Goal: Task Accomplishment & Management: Complete application form

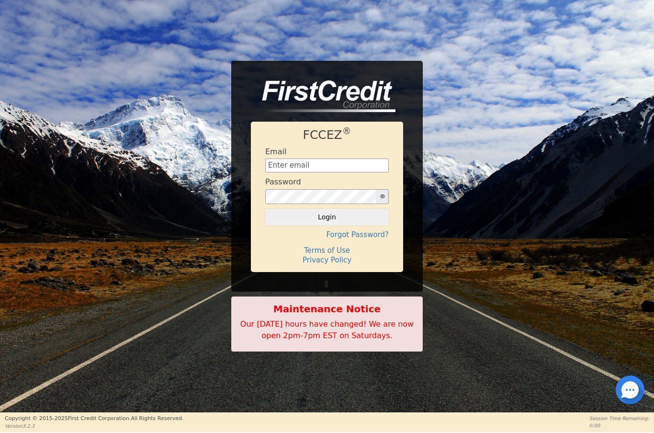
click at [294, 164] on input "text" at bounding box center [326, 165] width 123 height 14
type input "[EMAIL_ADDRESS][DOMAIN_NAME]"
click at [345, 220] on button "Login" at bounding box center [326, 217] width 123 height 16
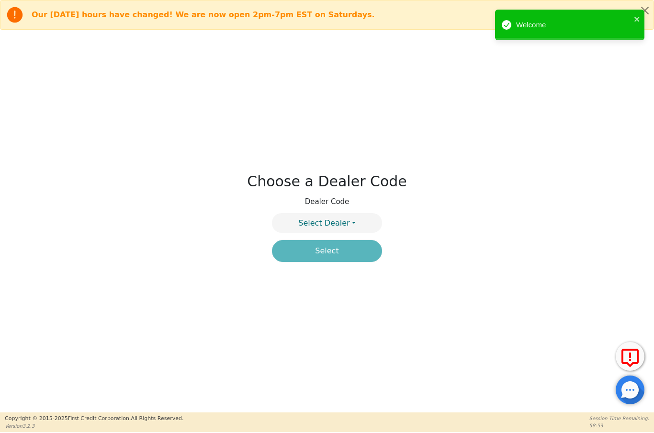
click at [356, 221] on button "Select Dealer" at bounding box center [327, 223] width 110 height 20
click at [355, 243] on link "4394A" at bounding box center [326, 245] width 109 height 13
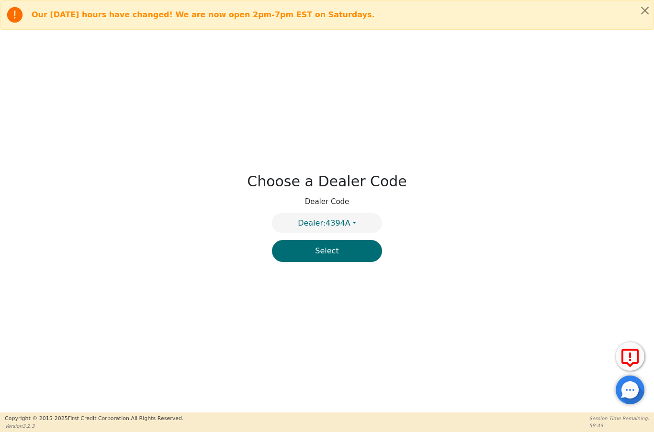
click at [351, 255] on button "Select" at bounding box center [327, 251] width 110 height 22
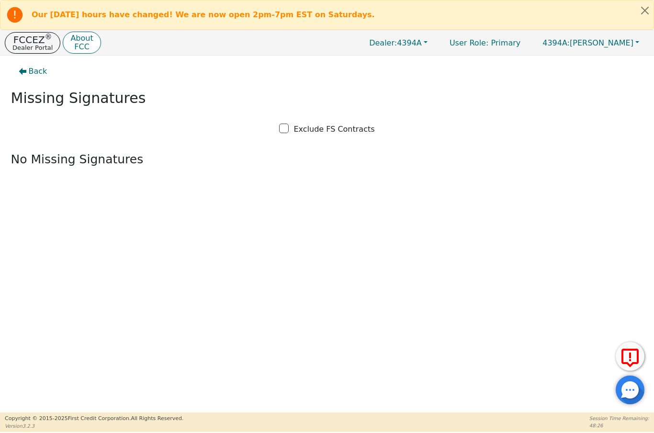
click at [31, 46] on p "Dealer Portal" at bounding box center [32, 47] width 40 height 6
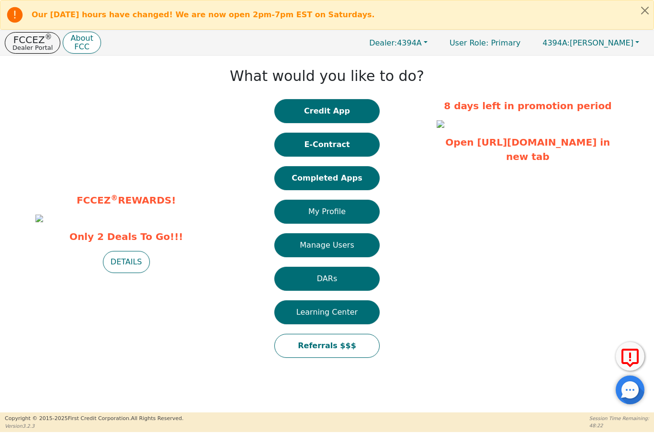
click at [326, 179] on button "Completed Apps" at bounding box center [326, 178] width 105 height 24
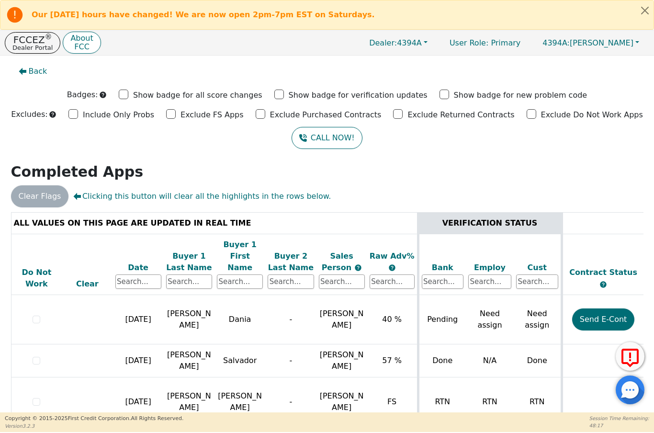
click at [27, 45] on p "Dealer Portal" at bounding box center [32, 47] width 40 height 6
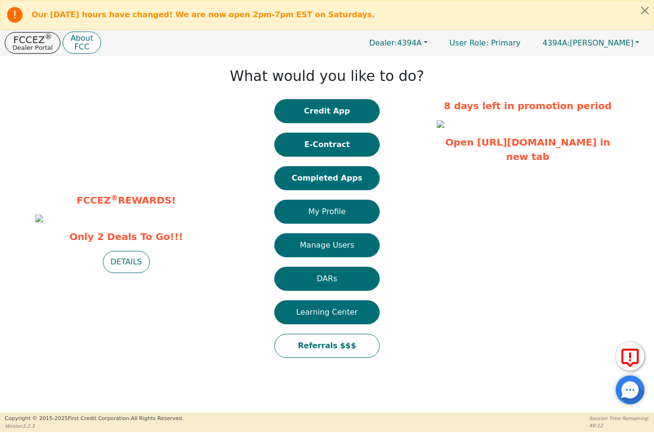
click at [345, 152] on button "E-Contract" at bounding box center [326, 145] width 105 height 24
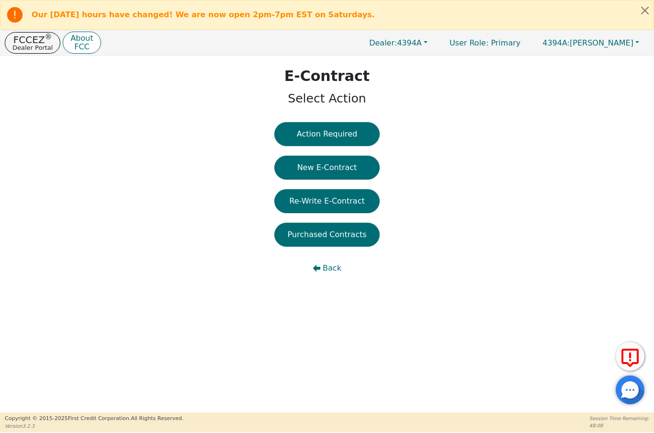
click at [352, 132] on button "Action Required" at bounding box center [326, 134] width 105 height 24
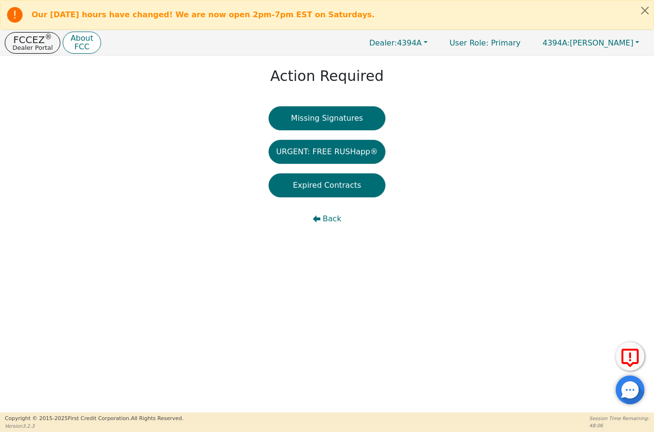
click at [350, 122] on button "Missing Signatures" at bounding box center [326, 118] width 117 height 24
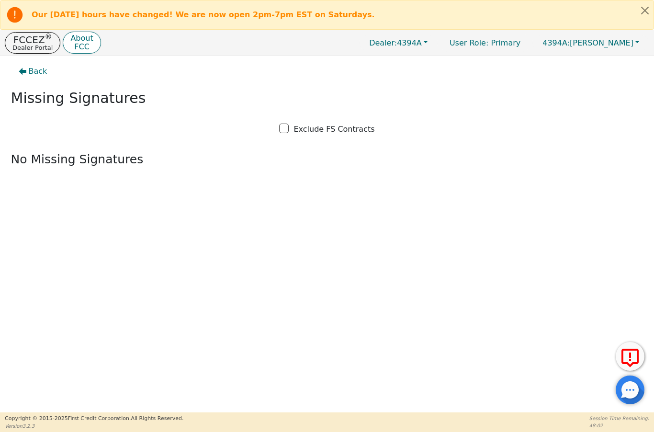
click at [25, 71] on icon "button" at bounding box center [23, 71] width 8 height 7
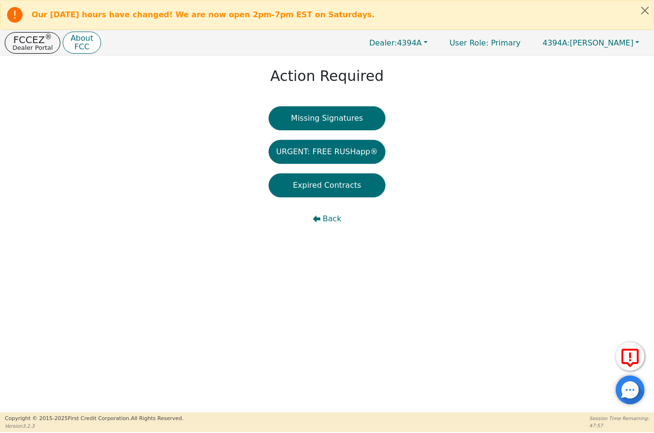
click at [336, 185] on button "Expired Contracts" at bounding box center [326, 185] width 117 height 24
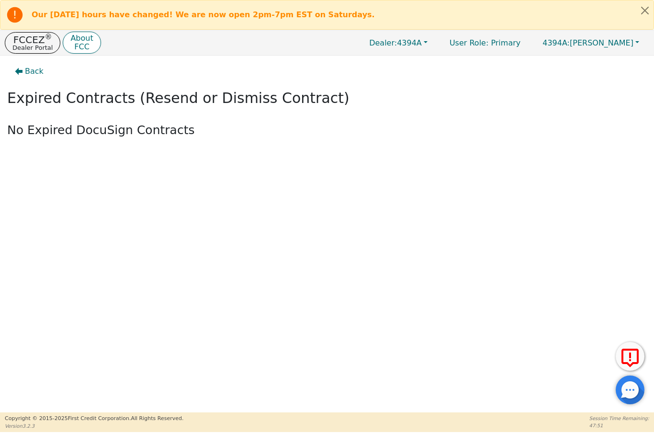
click at [30, 71] on span "Back" at bounding box center [34, 71] width 19 height 11
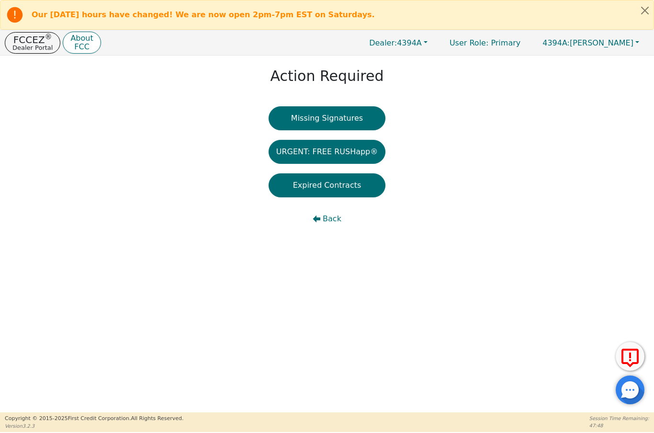
click at [22, 40] on p "FCCEZ ®" at bounding box center [32, 40] width 40 height 10
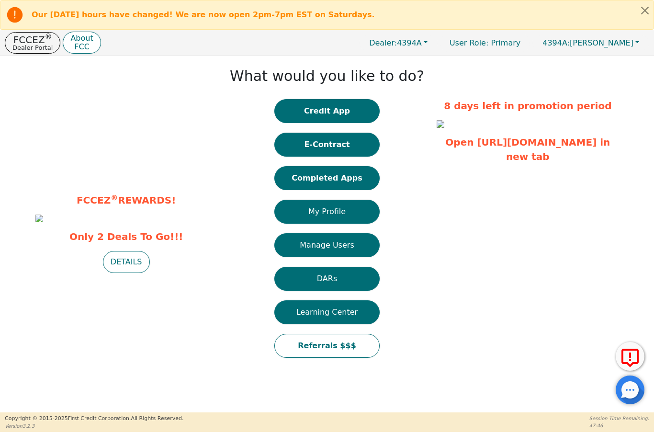
click at [356, 178] on button "Completed Apps" at bounding box center [326, 178] width 105 height 24
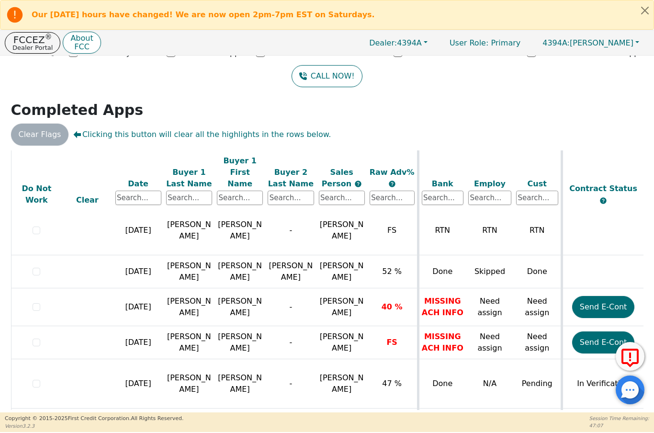
scroll to position [112, 0]
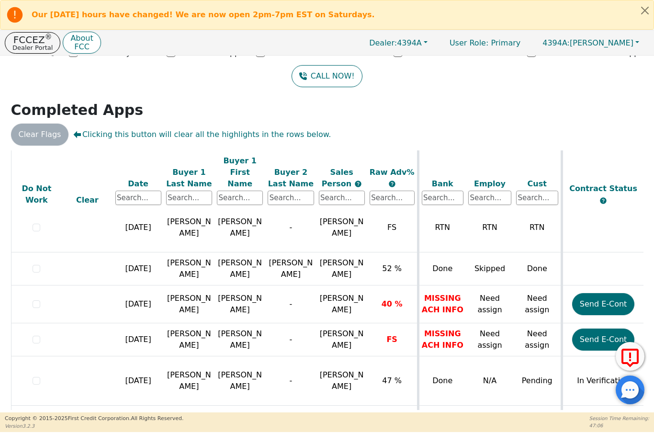
click at [215, 356] on td "[PERSON_NAME]" at bounding box center [239, 380] width 51 height 49
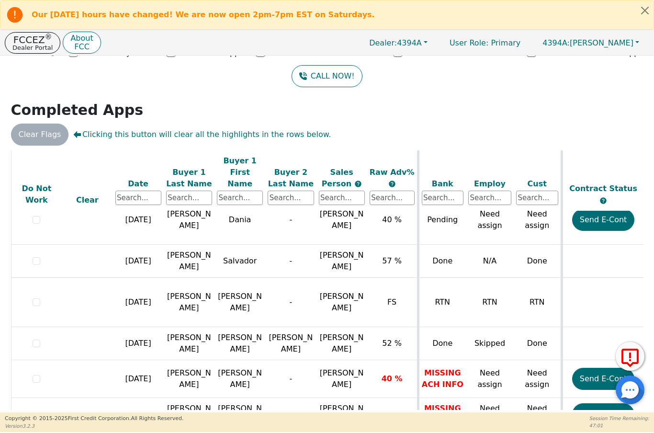
scroll to position [23, 0]
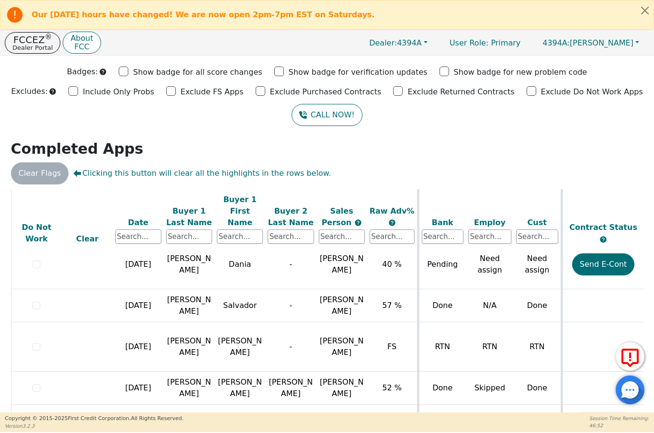
click at [23, 38] on p "FCCEZ ®" at bounding box center [32, 40] width 40 height 10
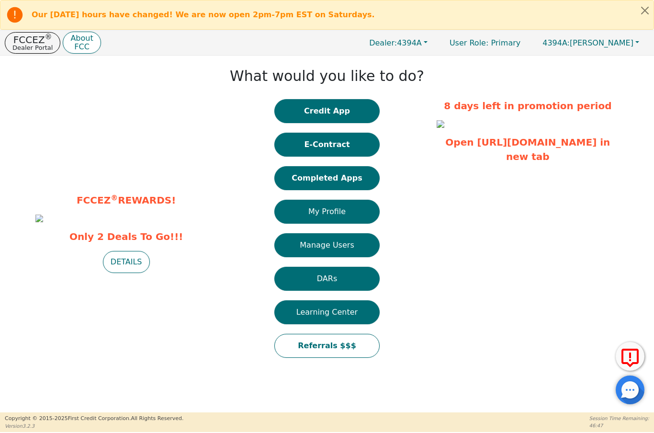
click at [351, 150] on button "E-Contract" at bounding box center [326, 145] width 105 height 24
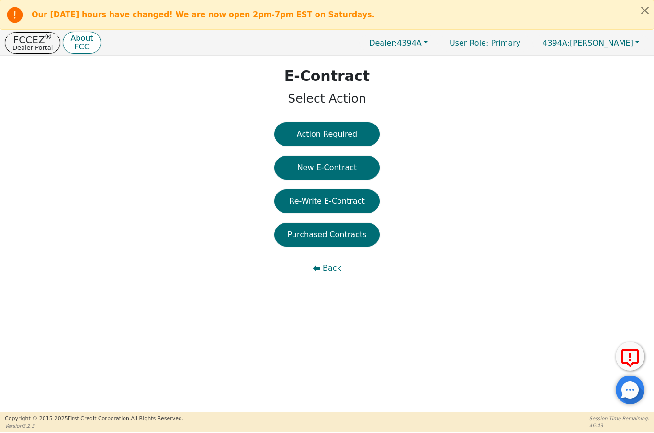
click at [352, 238] on button "Purchased Contracts" at bounding box center [326, 234] width 105 height 24
click at [350, 205] on button "Re-Write E-Contract" at bounding box center [326, 201] width 105 height 24
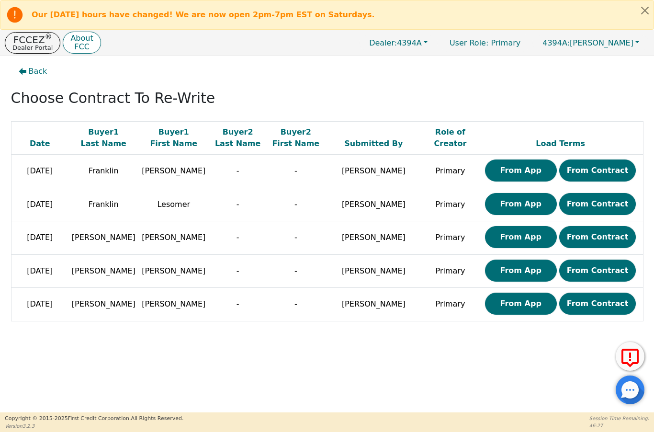
click at [595, 308] on button "From Contract" at bounding box center [597, 303] width 77 height 22
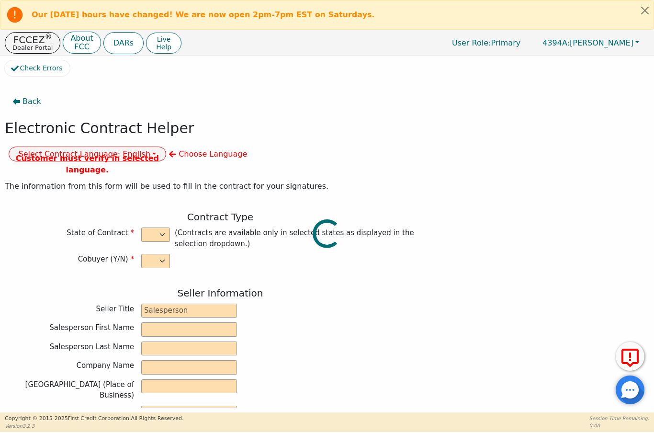
select select "n"
type input "President"
type input "ALDONY"
type input "[PERSON_NAME]"
type input "ALLSELL DBA EAU PURE WATER"
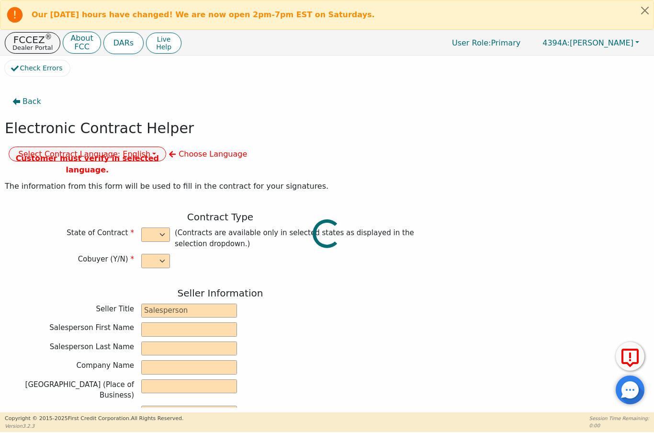
type input "[STREET_ADDRESS]"
type input "BOCA RATON"
select select "FL"
type input "33498"
type input "Water Treatment"
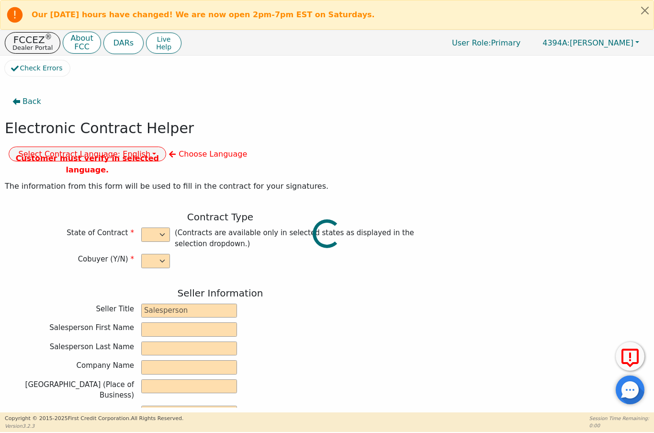
type input "Gener"
type input "2343"
type input "[PERSON_NAME]"
type input "[EMAIL_ADDRESS][DOMAIN_NAME]"
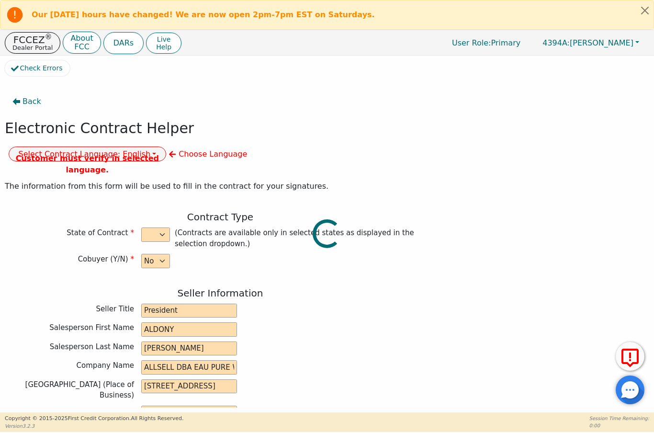
type input "[EMAIL_ADDRESS][DOMAIN_NAME]"
type input "[STREET_ADDRESS]"
type input "Miramar"
type input "Broward"
select select "FL"
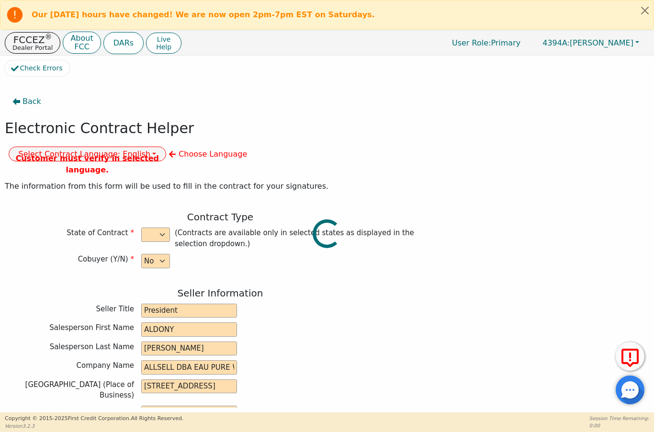
type input "33027"
type input "[DATE]"
type input "17.99"
type input "[DATE]"
type input "60"
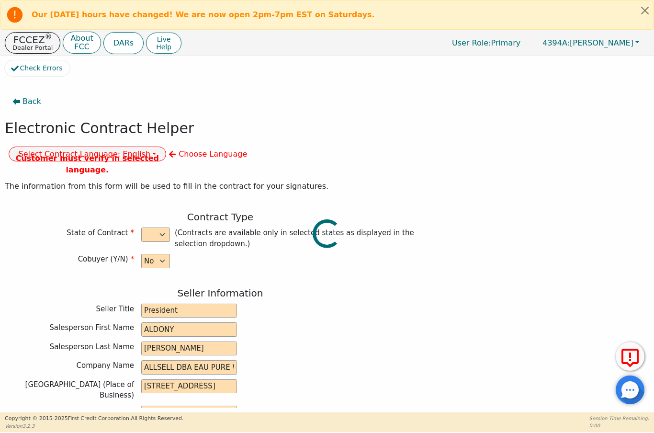
type input "0"
type input "6080181169680"
type input "4500.00"
type input "0.00"
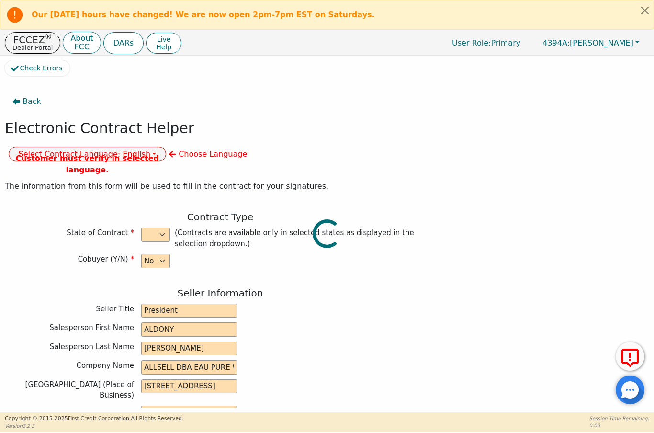
checkbox input "true"
type input "0.00"
type input "15.75"
type input "4515.75"
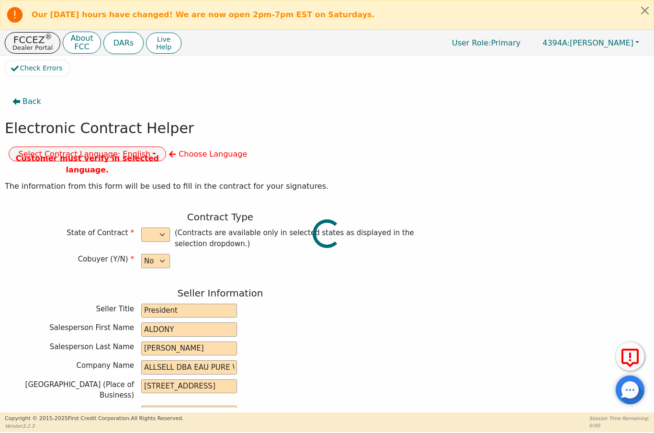
type input "6870.00"
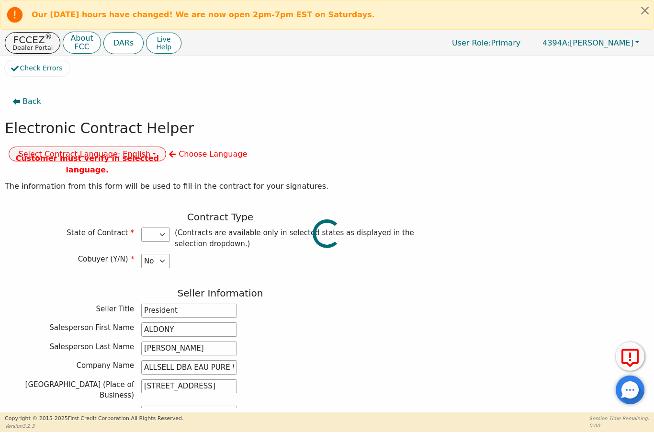
select select "FL"
click at [167, 153] on div "Customer must verify in selected language." at bounding box center [88, 164] width 158 height 23
click at [167, 146] on button "Select Contract Language: English" at bounding box center [88, 153] width 158 height 15
click at [85, 168] on link "English" at bounding box center [47, 174] width 76 height 13
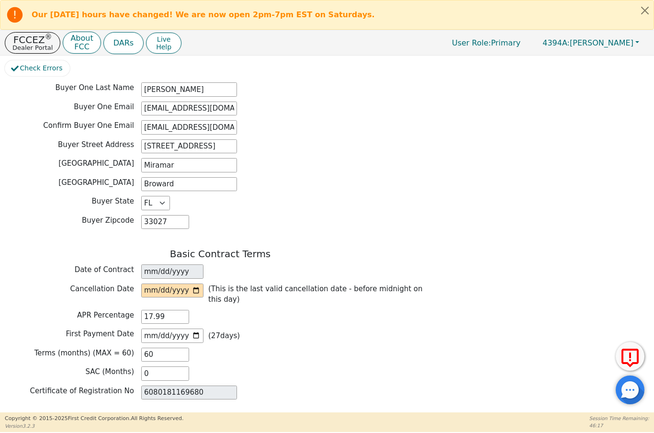
scroll to position [524, 0]
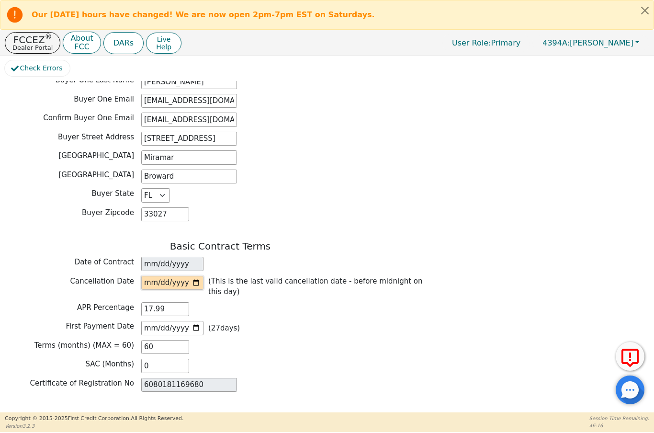
click at [178, 276] on input "date" at bounding box center [172, 283] width 62 height 14
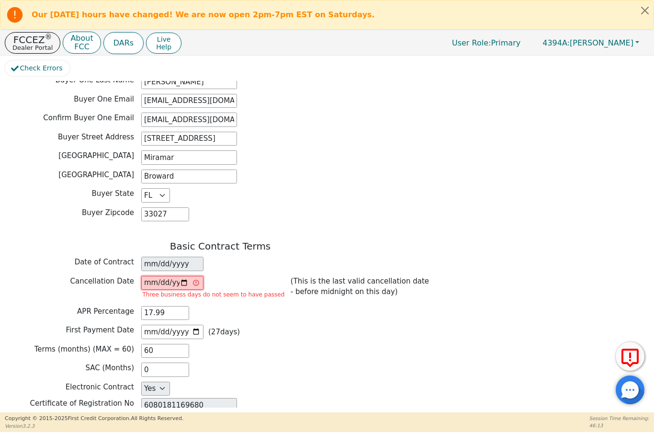
type input "[DATE]"
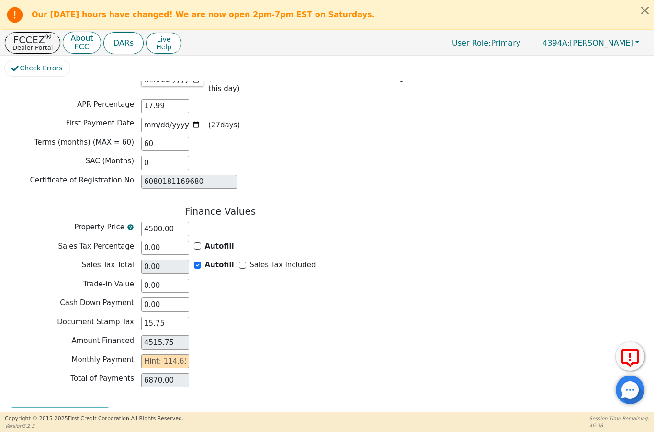
scroll to position [726, 0]
click at [156, 355] on input "text" at bounding box center [165, 362] width 48 height 14
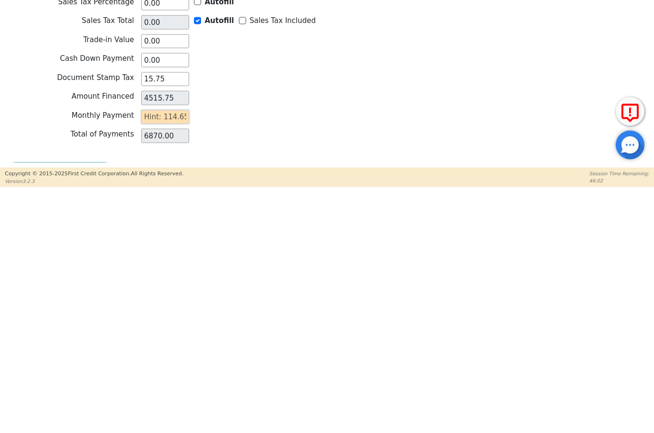
type input "1"
type input "60.00"
type input "11"
type input "660.00"
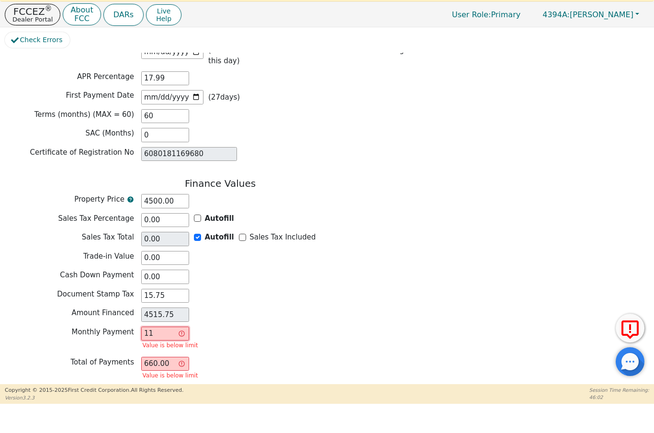
type input "111"
type input "6660.00"
type input "1111"
type input "66660.00"
type input "11111"
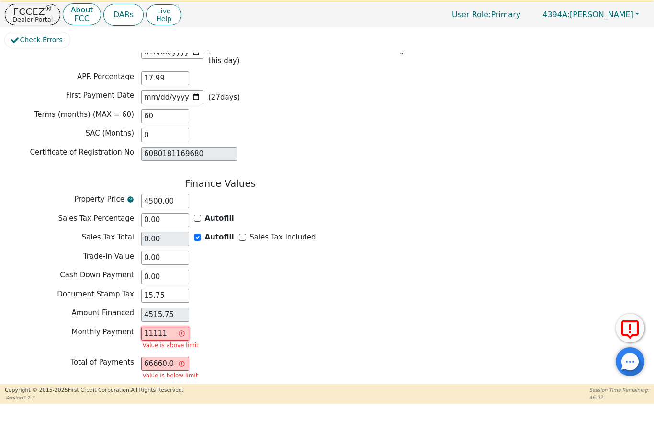
type input "666660.00"
type input "111111"
type input "6666660.00"
type input "1111111"
type input "66666660.00"
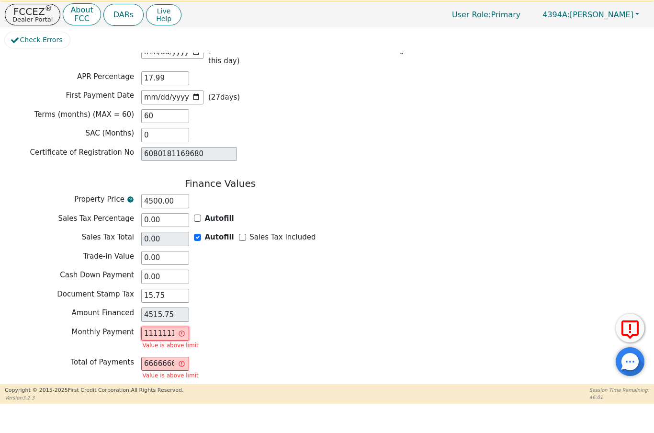
type input "11111111"
type input "666666660.00"
type input "111111111"
type input "6666666660.00"
type input "11111111"
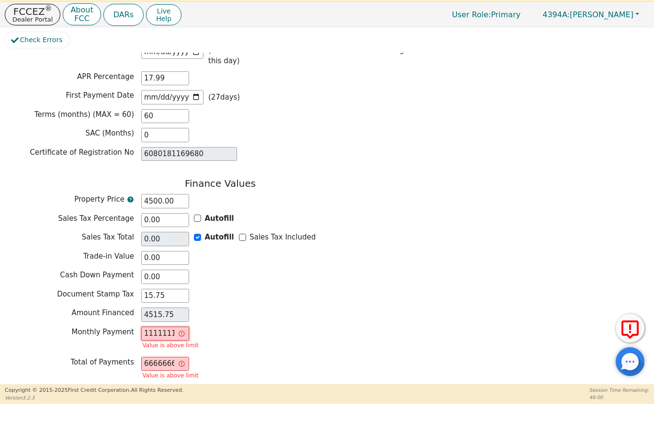
type input "666666660.00"
type input "1111111"
type input "66666660.00"
type input "111111"
type input "6666660.00"
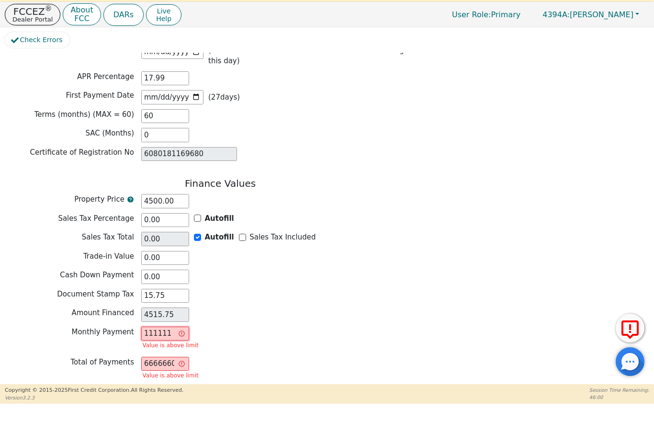
type input "11111"
type input "666660.00"
type input "1111"
type input "66660.00"
type input "111"
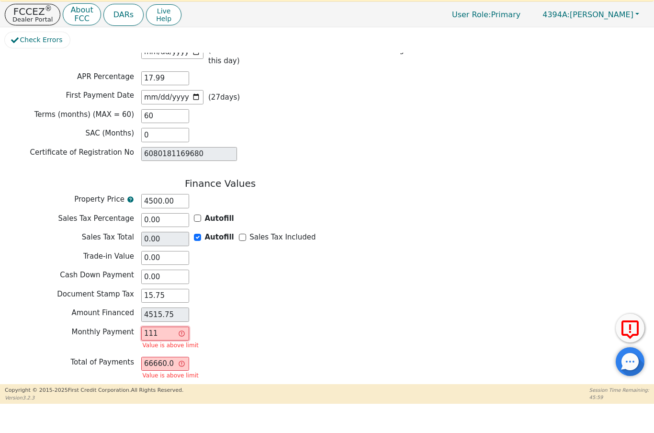
type input "6660.00"
type input "11"
type input "660.00"
type input "114"
type input "6840.00"
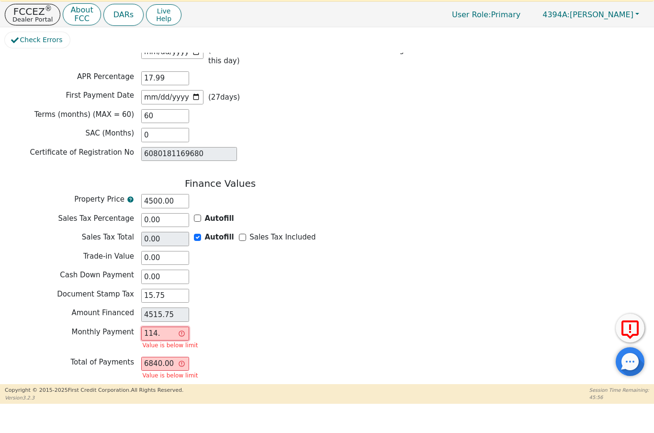
type input "114.6"
type input "6876.00"
type input "114.65"
type input "6879.00"
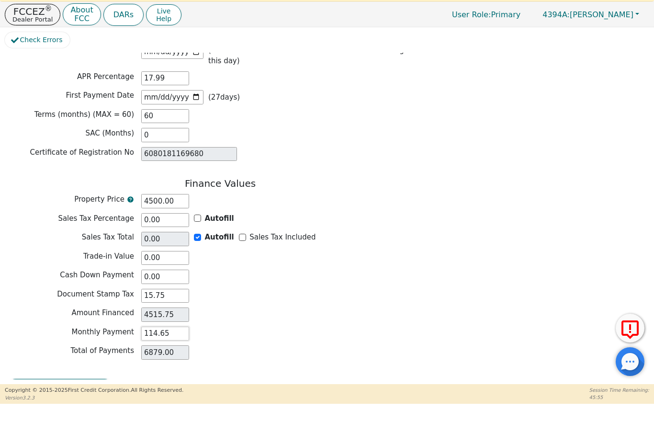
type input "114.65"
click at [343, 373] on div "Total of Payments 6879.00" at bounding box center [220, 380] width 431 height 14
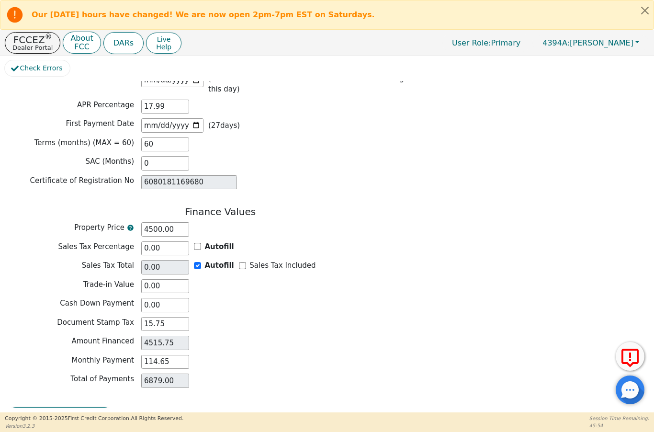
click at [83, 407] on button "Review & Begin Contract" at bounding box center [60, 418] width 111 height 22
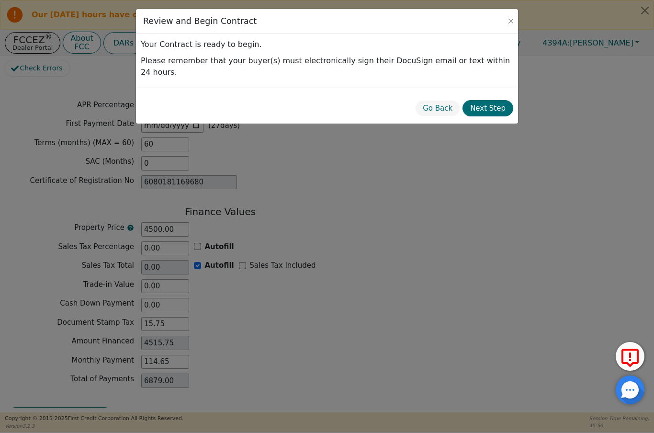
click at [494, 100] on button "Next Step" at bounding box center [487, 108] width 51 height 17
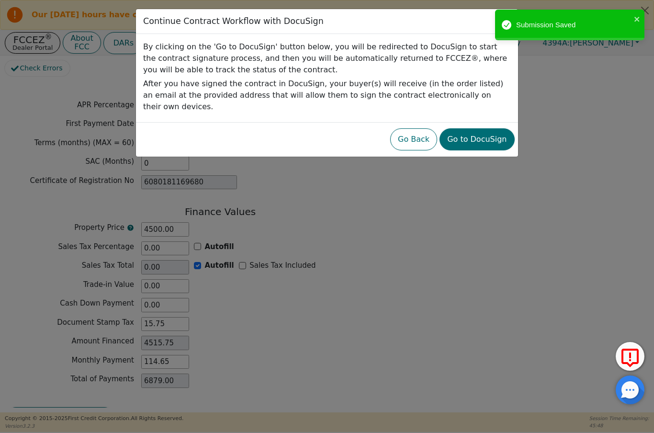
click at [488, 134] on button "Go to DocuSign" at bounding box center [476, 139] width 75 height 22
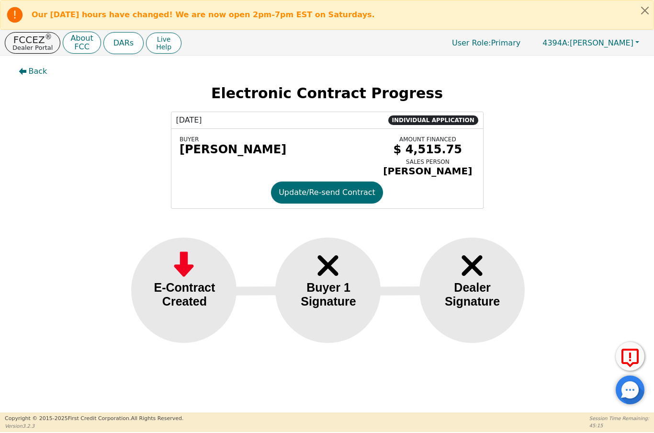
click at [23, 35] on p "FCCEZ ®" at bounding box center [32, 40] width 40 height 10
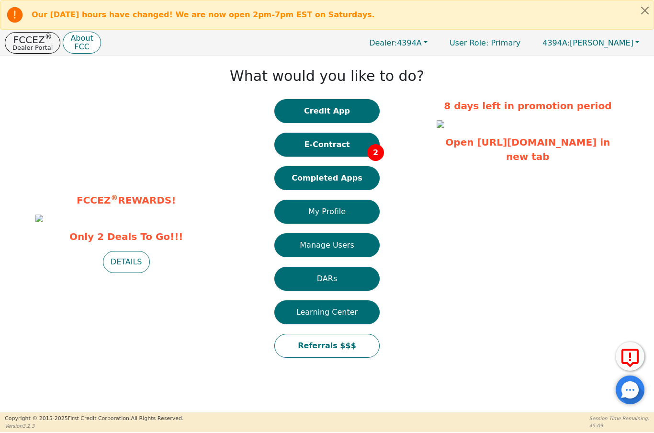
click at [339, 141] on button "E-Contract 2" at bounding box center [326, 145] width 105 height 24
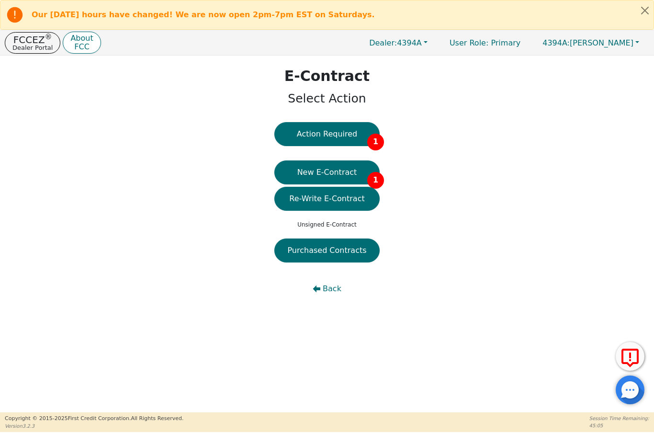
click at [351, 128] on button "Action Required 1" at bounding box center [326, 134] width 105 height 24
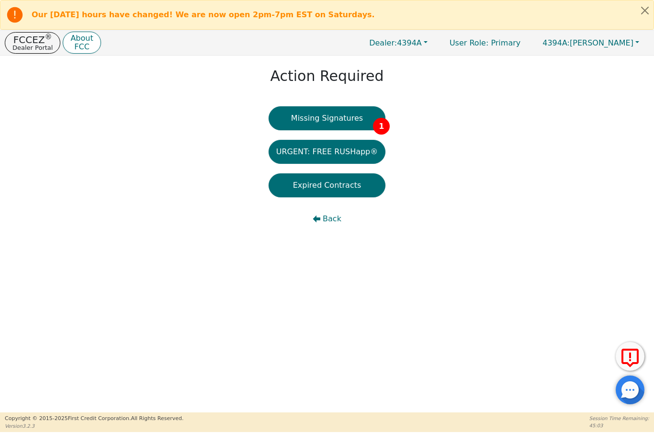
click at [356, 117] on button "Missing Signatures 1" at bounding box center [326, 118] width 117 height 24
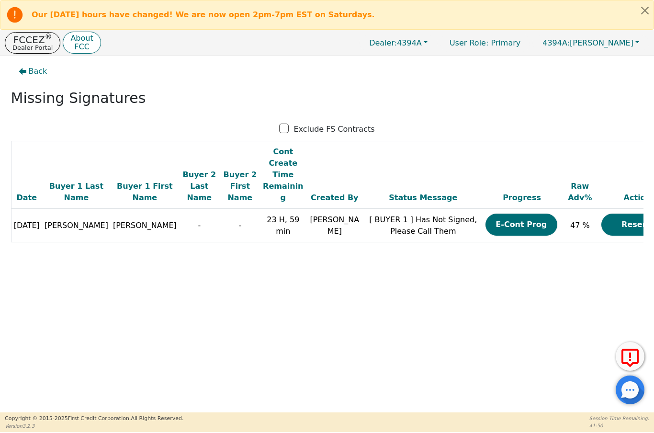
click at [19, 39] on p "FCCEZ ®" at bounding box center [32, 40] width 40 height 10
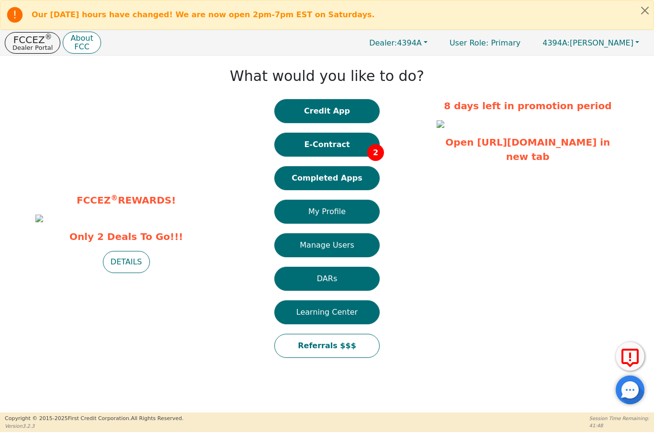
click at [355, 184] on button "Completed Apps" at bounding box center [326, 178] width 105 height 24
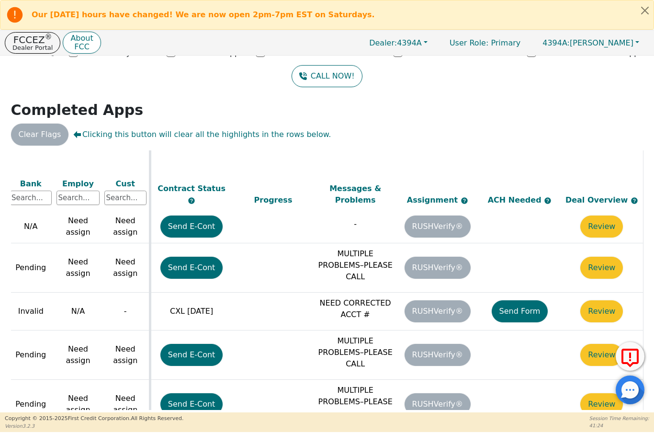
scroll to position [536, 411]
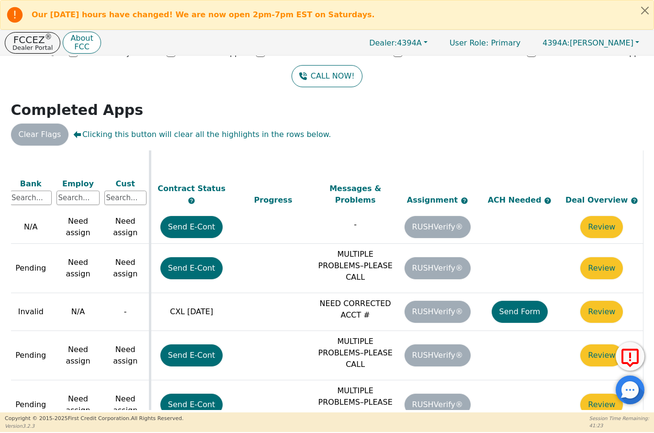
click at [522, 300] on button "Send Form" at bounding box center [519, 311] width 56 height 22
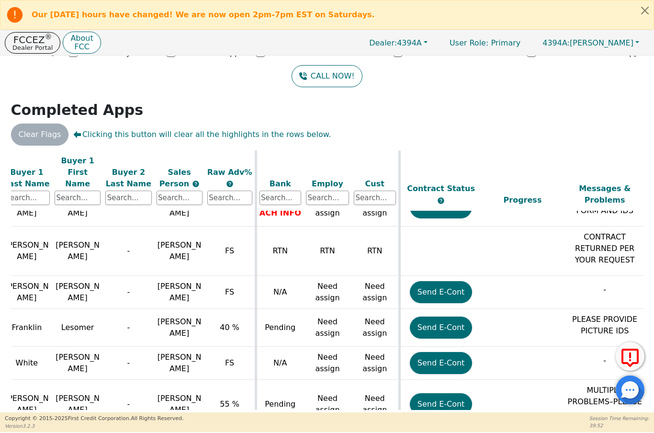
scroll to position [422, 182]
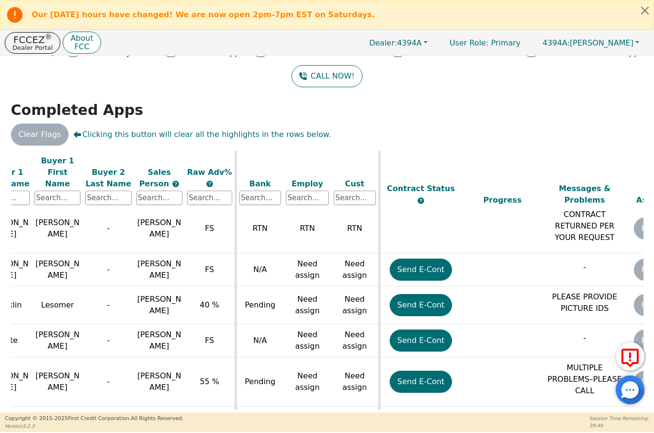
click at [419, 294] on button "Send E-Cont" at bounding box center [420, 305] width 63 height 22
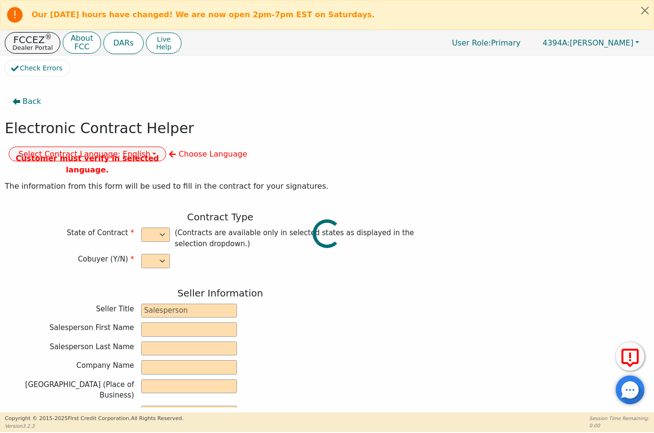
select select "n"
type input "President"
type input "ALDONY"
type input "[PERSON_NAME]"
type input "ALLSELL DBA EAU PURE WATER"
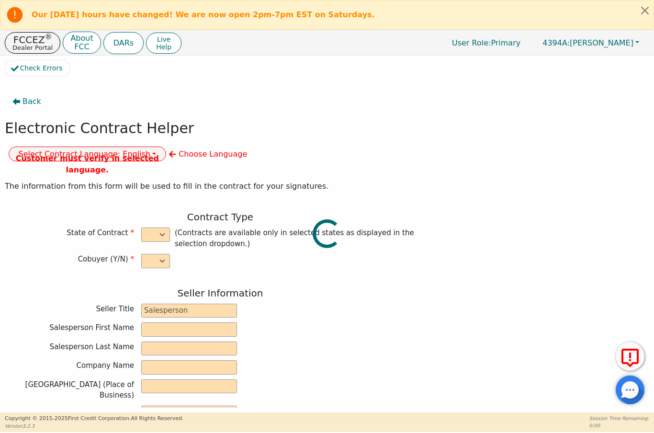
type input "[STREET_ADDRESS]"
type input "BOCA RATON"
select select "FL"
type input "33498"
type input "Lesomer"
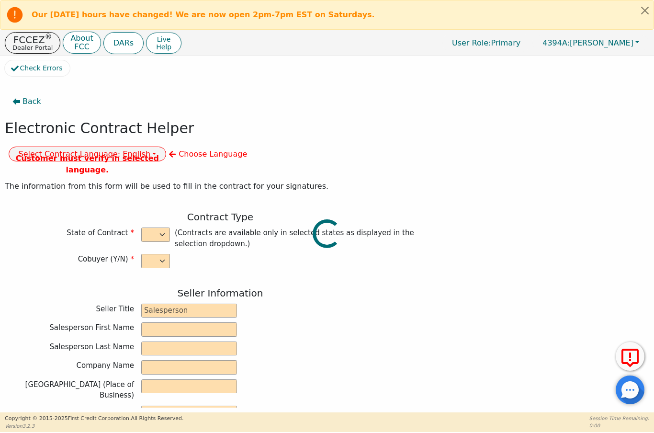
type input "Franklin"
type input "7302 Lakeland Blvd"
type input "Fort Pierce"
select select "FL"
type input "34951"
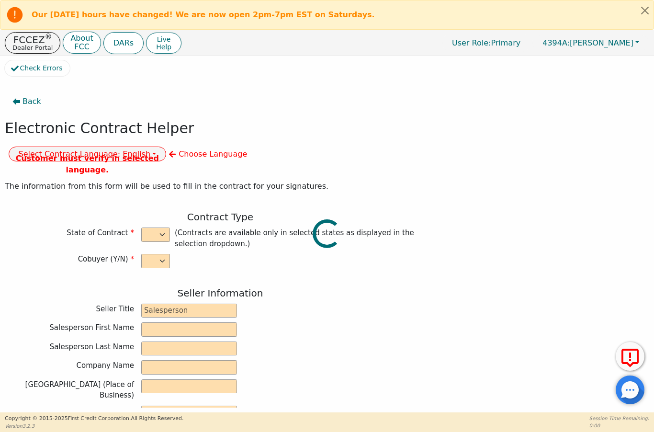
type input "[DATE]"
type input "17.90"
type input "2025-10-02"
type input "60"
type input "0"
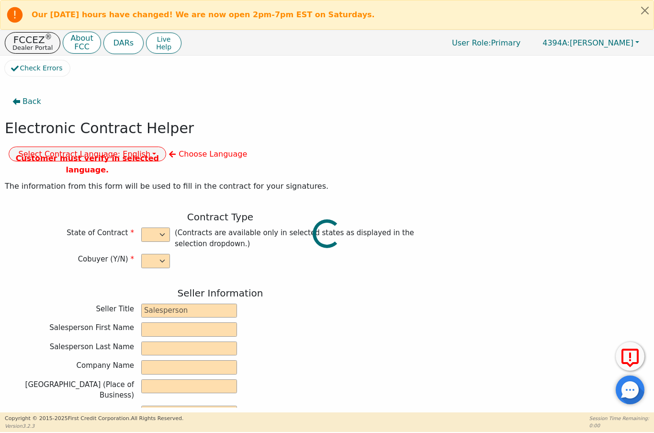
type input "6080181169680"
type input "10000.00"
type input "0.00"
type input "10000.00"
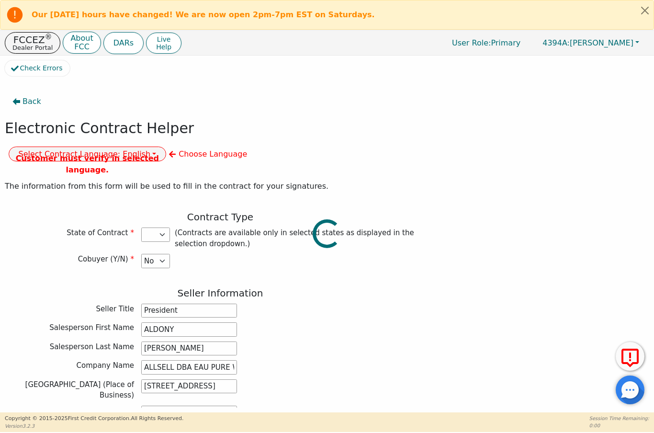
select select "FL"
click at [167, 153] on div "Customer must verify in selected language." at bounding box center [88, 164] width 158 height 23
click at [167, 146] on button "Select Contract Language: English" at bounding box center [88, 153] width 158 height 15
click at [85, 168] on link "English" at bounding box center [47, 174] width 76 height 13
click at [28, 40] on p "FCCEZ ®" at bounding box center [32, 40] width 40 height 10
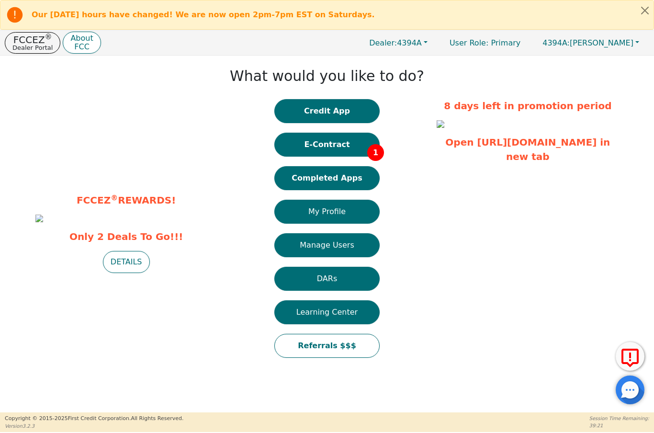
click at [328, 149] on button "E-Contract 1" at bounding box center [326, 145] width 105 height 24
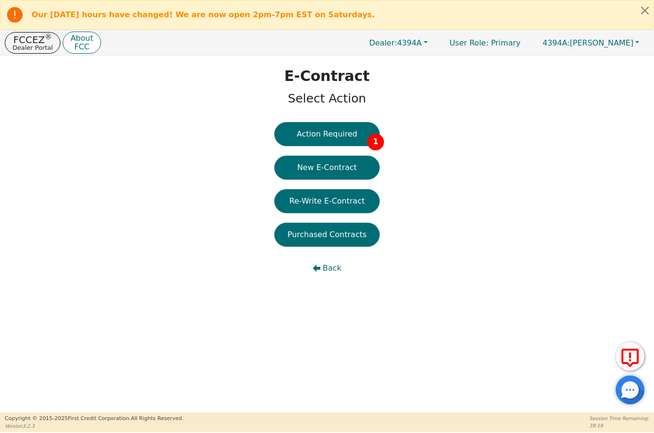
click at [343, 204] on button "Re-Write E-Contract" at bounding box center [326, 201] width 105 height 24
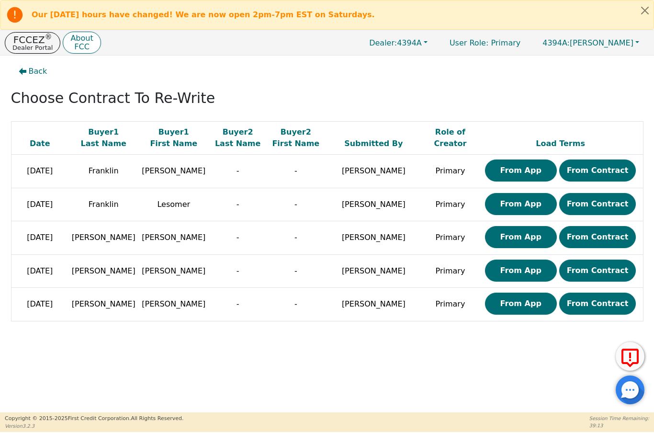
click at [596, 204] on button "From Contract" at bounding box center [597, 204] width 77 height 22
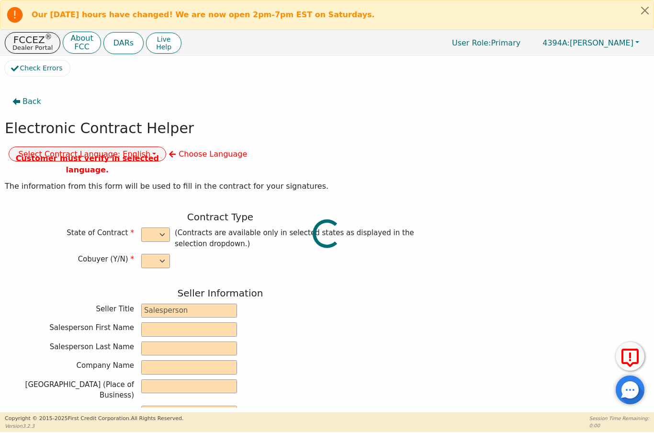
select select "n"
type input "President"
type input "ALDONY"
type input "[PERSON_NAME]"
type input "ALLSELL DBA EAU PURE WATER"
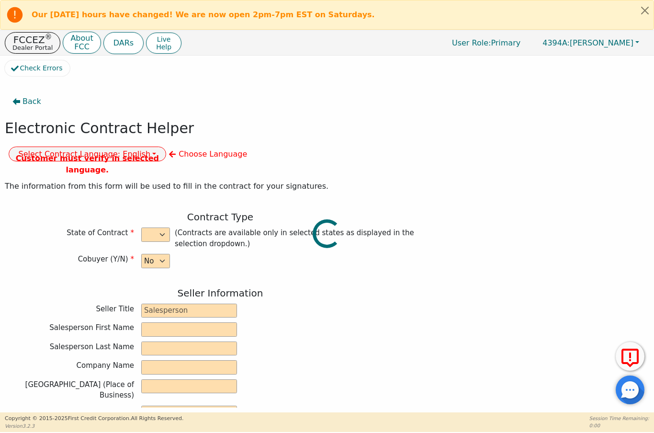
type input "[STREET_ADDRESS]"
type input "BOCA RATON"
select select "FL"
type input "33498"
type input "Water Treatment"
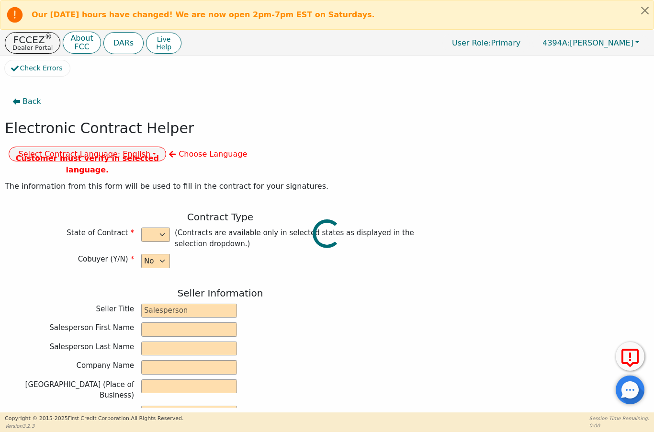
type input "Whole House Gen"
type input "B23"
type input "Lesomer"
type input "Franklin"
type input "lesomerfranklin6@gmail.com"
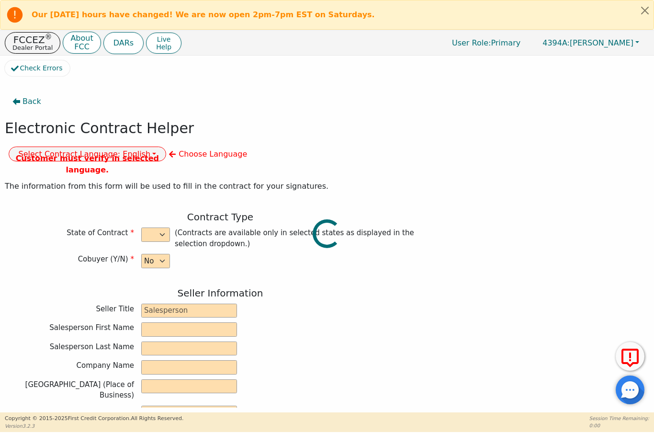
type input "lesomerfranklin6@gmail.com"
type input "7302 Lakeland Blvd"
type input "Fort Pierce"
type input "Port Saint Lucie"
select select "FL"
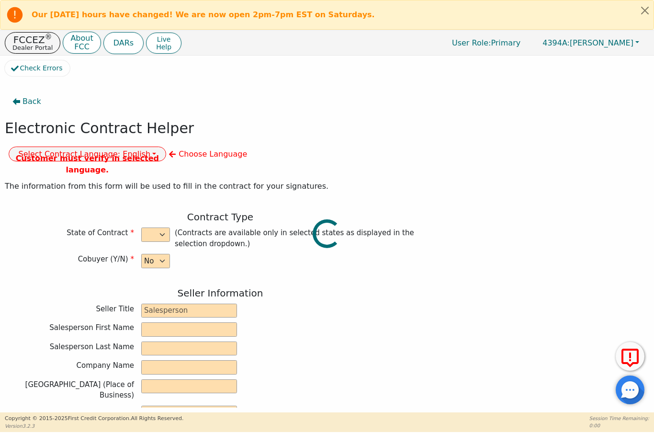
type input "34951"
type input "[DATE]"
type input "17.90"
type input "2025-10-02"
type input "60"
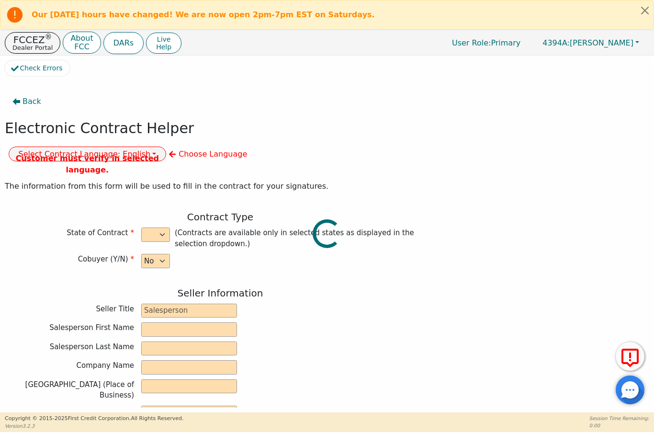
type input "0"
type input "6080181169680"
type input "9900.00"
type input "0.00"
checkbox input "true"
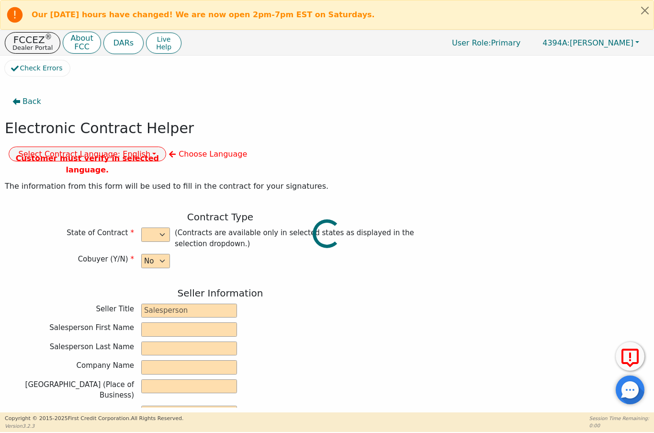
type input "0.00"
checkbox input "true"
type input "0.00"
type input "34.65"
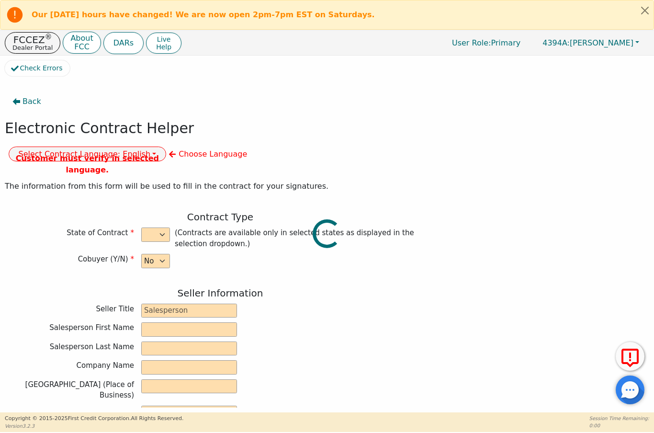
type input "9934.65"
type input "14979.00"
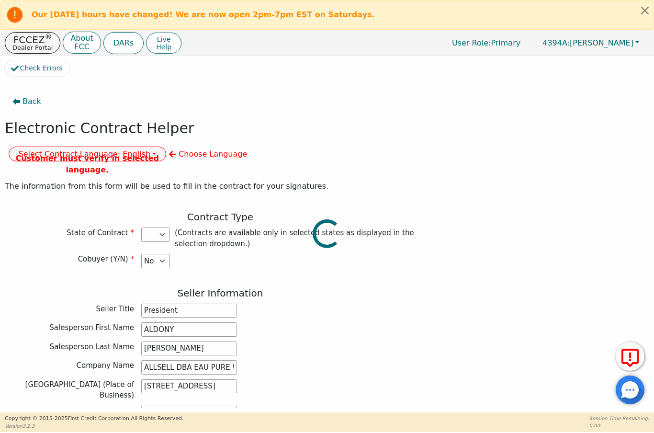
select select "FL"
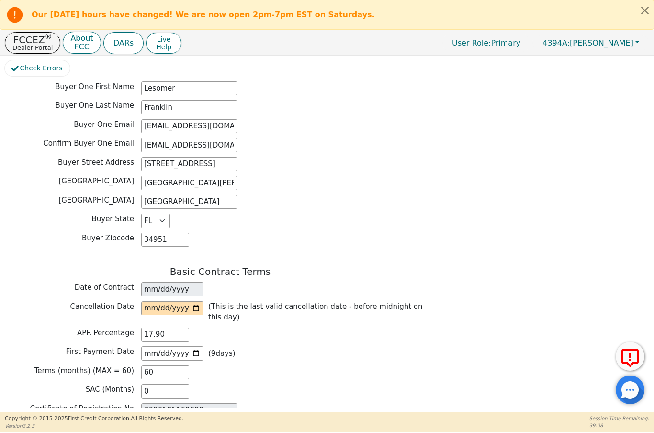
scroll to position [499, 0]
click at [165, 300] on input "date" at bounding box center [172, 307] width 62 height 14
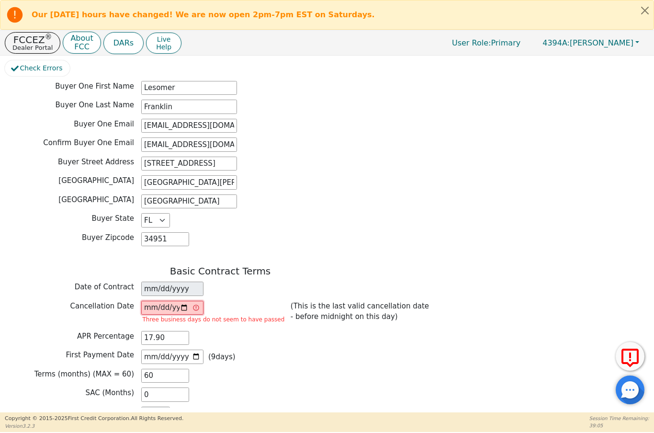
type input "[DATE]"
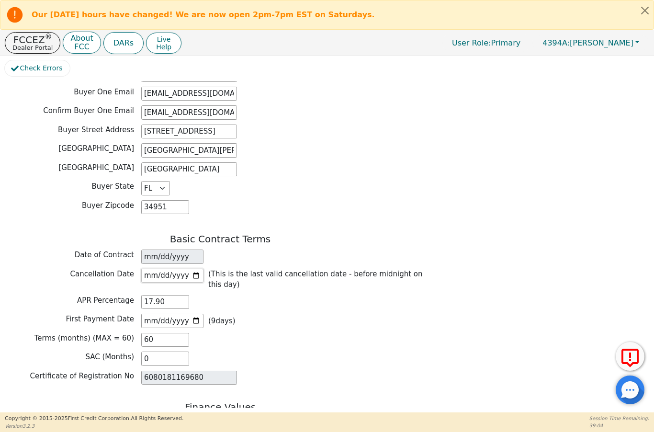
scroll to position [532, 0]
click at [185, 313] on input "2025-10-02" at bounding box center [172, 320] width 62 height 14
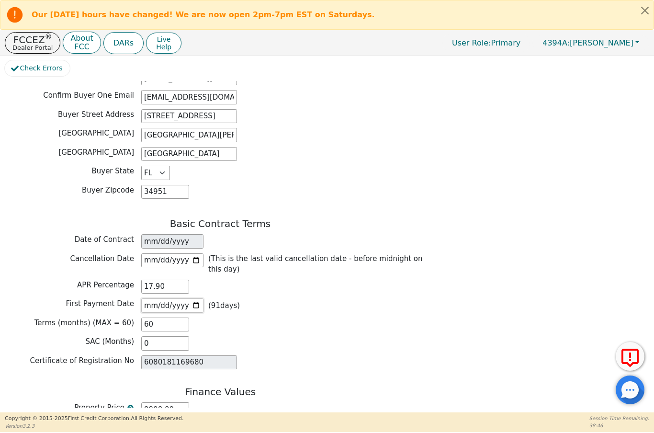
scroll to position [548, 0]
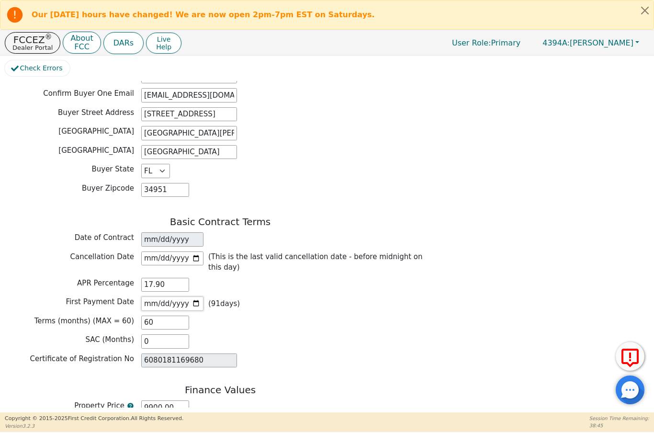
click at [168, 296] on input "2025-12-23" at bounding box center [172, 303] width 62 height 14
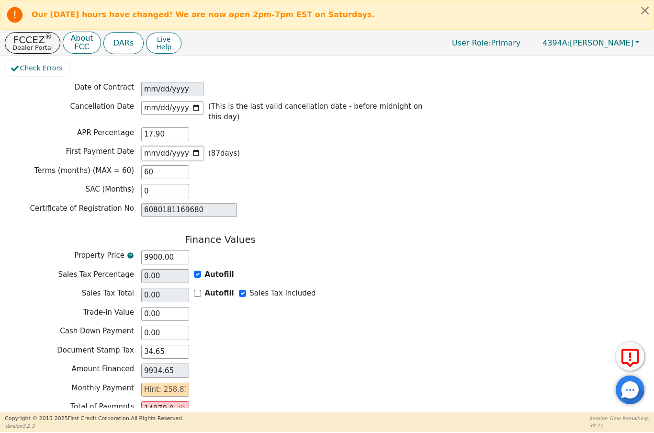
scroll to position [699, 0]
click at [186, 145] on input "2025-12-19" at bounding box center [172, 152] width 62 height 14
click at [193, 145] on input "2025-11-20" at bounding box center [172, 152] width 62 height 14
click at [190, 145] on input "[DATE]" at bounding box center [172, 152] width 62 height 14
click at [187, 145] on input "2025-10-19" at bounding box center [172, 152] width 62 height 14
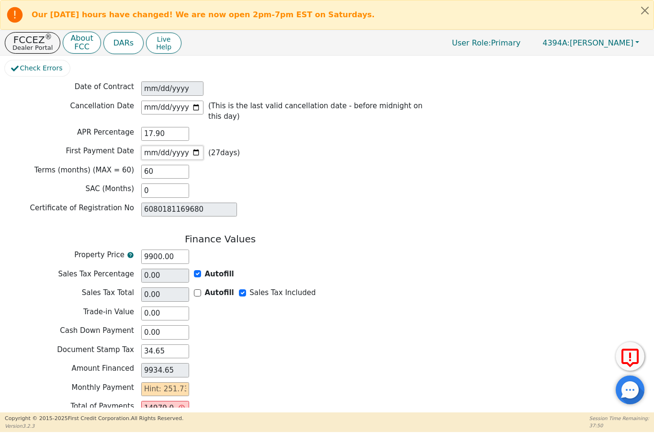
click at [191, 145] on input "[DATE]" at bounding box center [172, 152] width 62 height 14
click at [180, 145] on input "2025-10-21" at bounding box center [172, 152] width 62 height 14
click at [192, 145] on input "2025-10-15" at bounding box center [172, 152] width 62 height 14
type input "[DATE]"
click at [172, 249] on input "9900.00" at bounding box center [165, 256] width 48 height 14
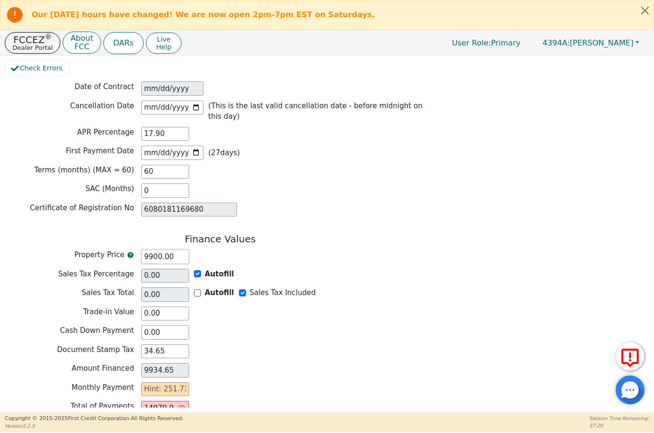
type input "900.00"
type input "934.65"
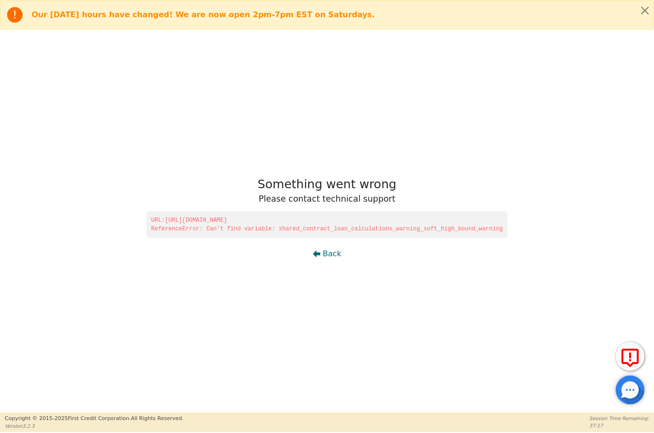
click at [334, 264] on button "Back" at bounding box center [327, 254] width 44 height 22
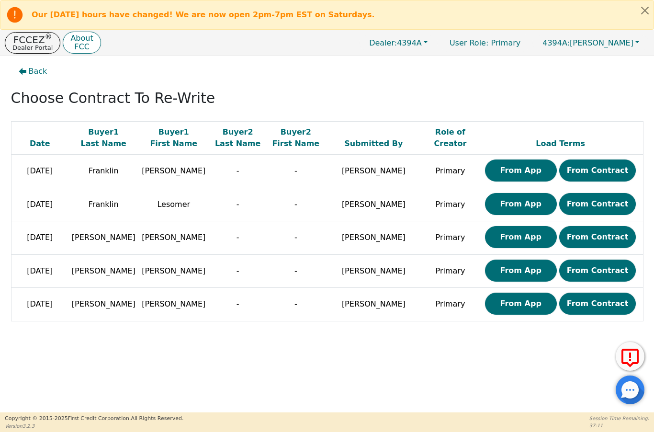
click at [601, 206] on button "From Contract" at bounding box center [597, 204] width 77 height 22
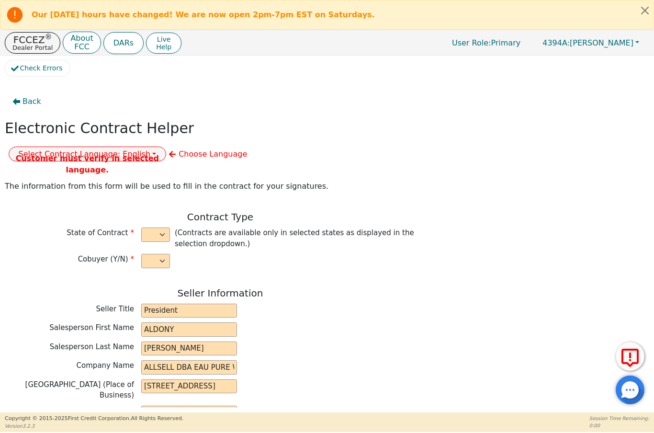
select select "n"
type input "President"
type input "ALDONY"
type input "[PERSON_NAME]"
type input "ALLSELL DBA EAU PURE WATER"
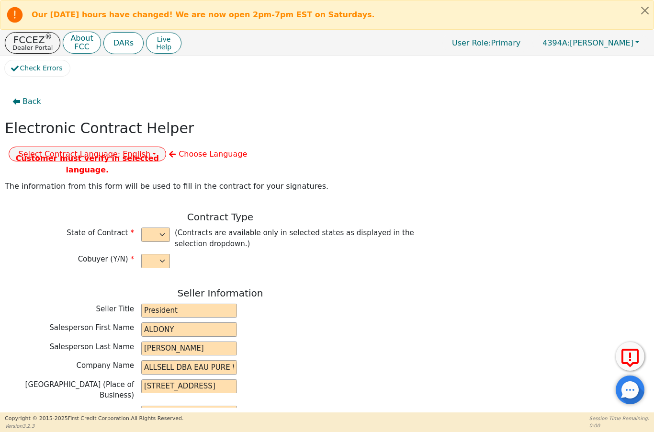
type input "[STREET_ADDRESS]"
type input "BOCA RATON"
select select "FL"
type input "33498"
type input "Water Treatment"
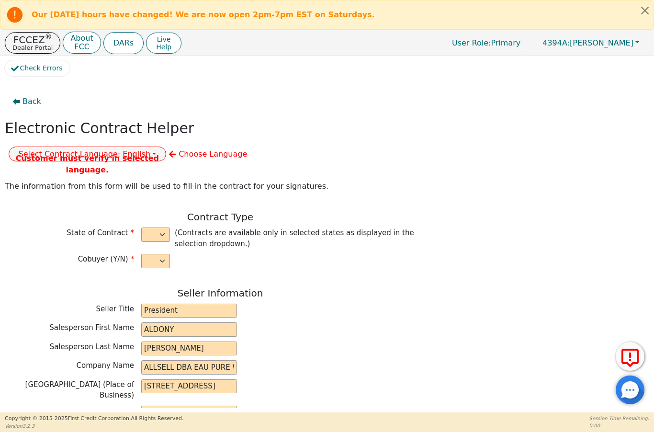
type input "Whole House Gen"
type input "B23"
type input "Lesomer"
type input "Franklin"
type input "lesomerfranklin6@gmail.com"
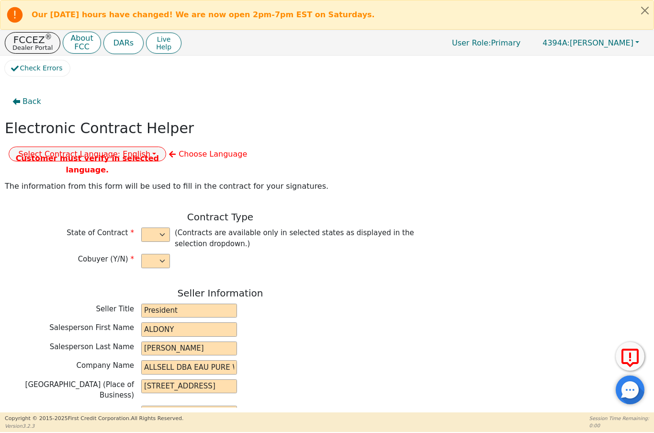
type input "lesomerfranklin6@gmail.com"
type input "7302 Lakeland Blvd"
type input "Fort Pierce"
type input "Port Saint Lucie"
select select "FL"
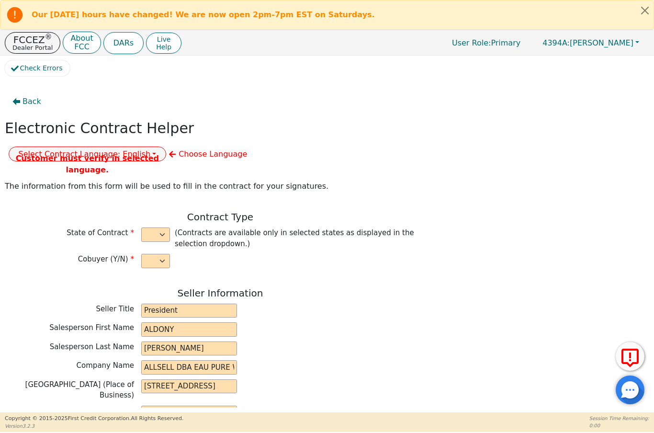
type input "34951"
type input "[DATE]"
type input "17.90"
type input "2025-10-02"
type input "60"
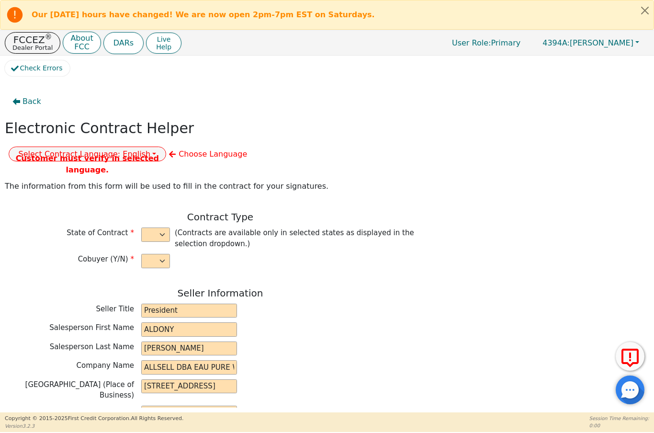
type input "0"
type input "6080181169680"
type input "9900.00"
type input "0.00"
checkbox input "true"
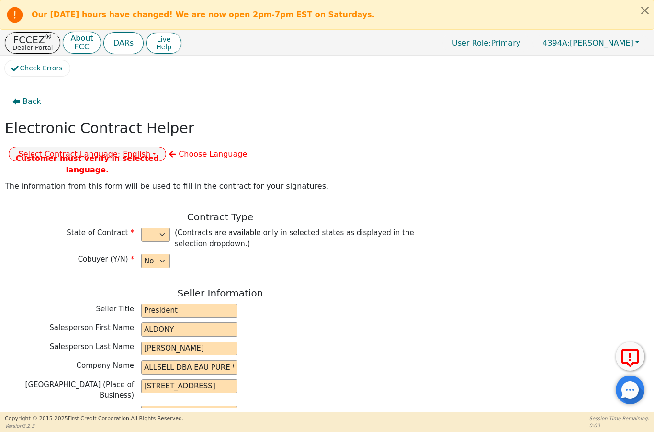
type input "0.00"
checkbox input "true"
type input "0.00"
type input "34.65"
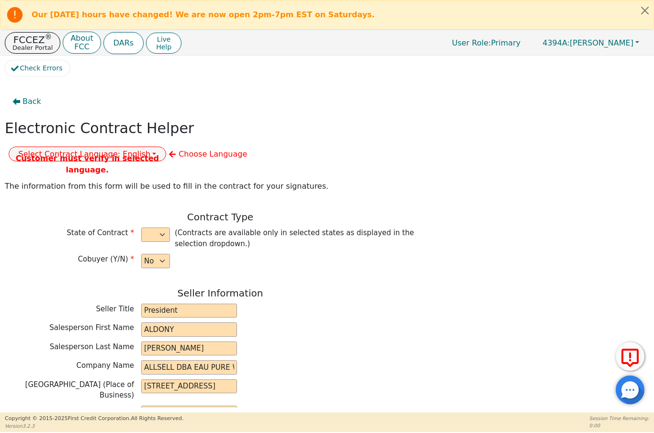
type input "9934.65"
type input "14979.00"
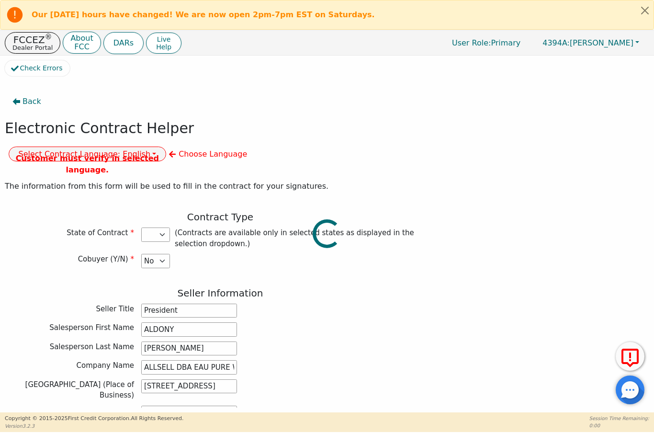
select select "FL"
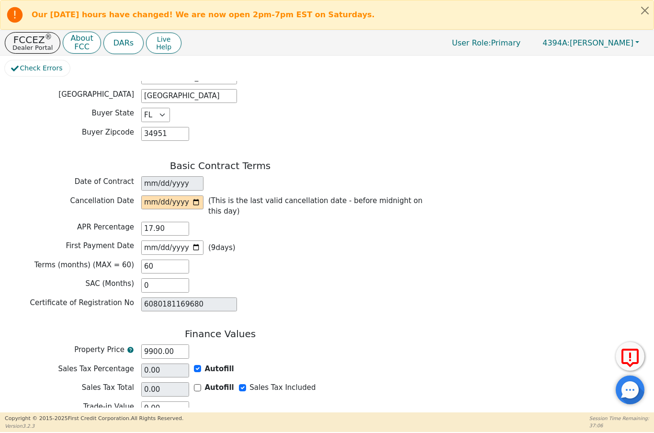
scroll to position [604, 0]
click at [183, 240] on input "2025-10-02" at bounding box center [172, 247] width 62 height 14
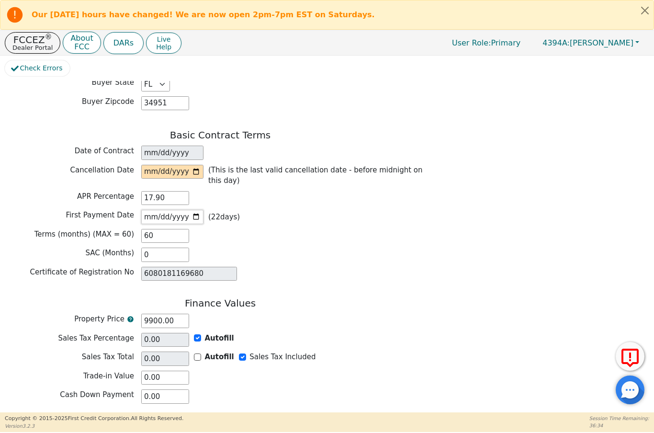
scroll to position [601, 0]
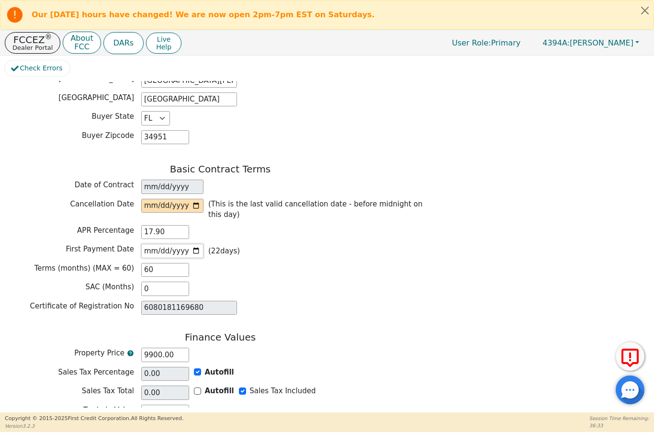
click at [174, 244] on input "2025-10-15" at bounding box center [172, 251] width 62 height 14
type input "2025-10-09"
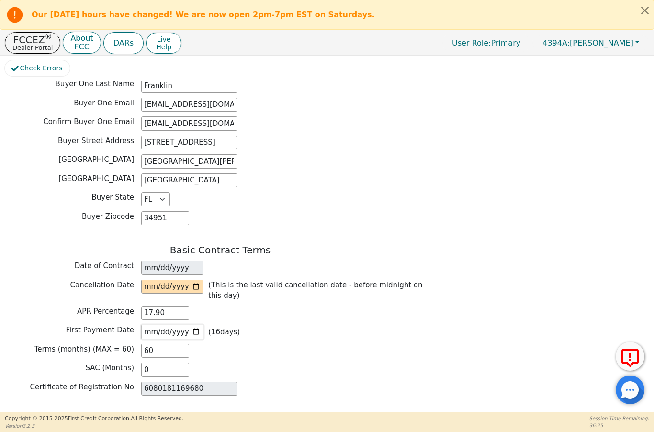
scroll to position [520, 0]
click at [182, 280] on input "date" at bounding box center [172, 287] width 62 height 14
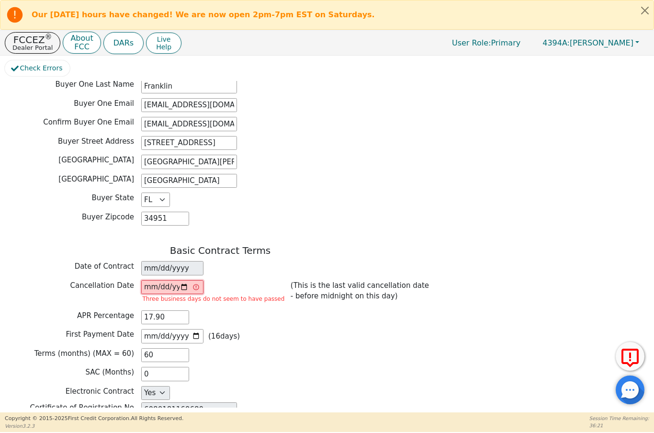
type input "[DATE]"
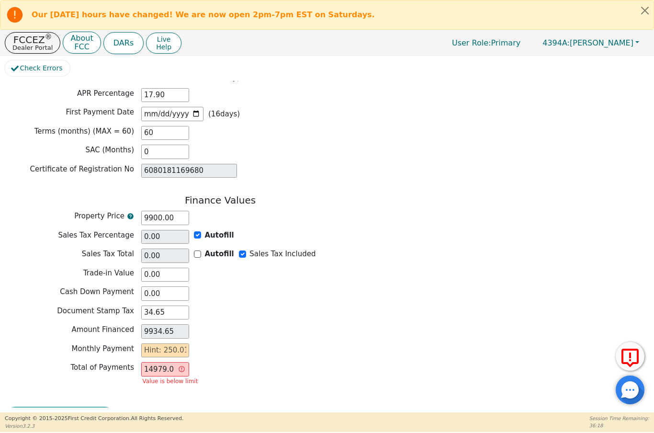
scroll to position [737, 0]
click at [154, 344] on input "text" at bounding box center [165, 351] width 48 height 14
type input "2"
type input "120.00"
type input "25"
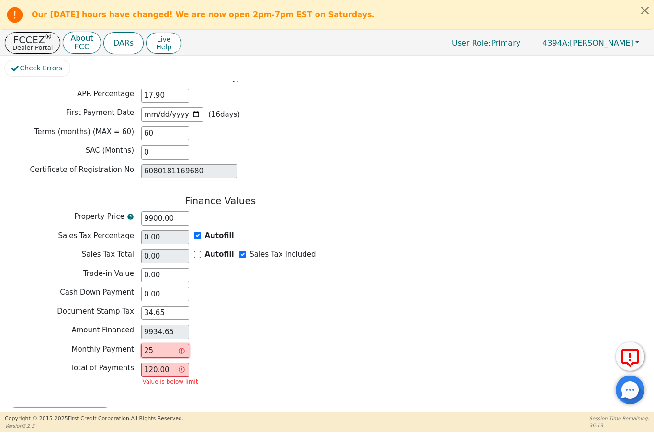
type input "1500.00"
type input "250"
type input "15000.00"
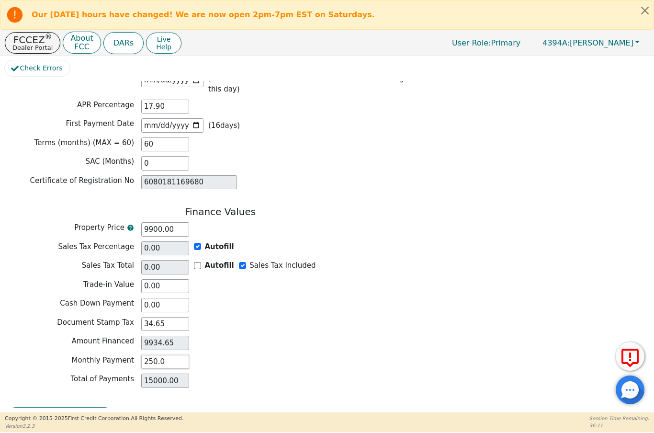
type input "250.01"
type input "15000.60"
type input "250.01"
click at [359, 335] on div "Amount Financed 9934.65" at bounding box center [220, 342] width 431 height 14
click at [61, 407] on button "Review & Begin Contract" at bounding box center [60, 418] width 111 height 22
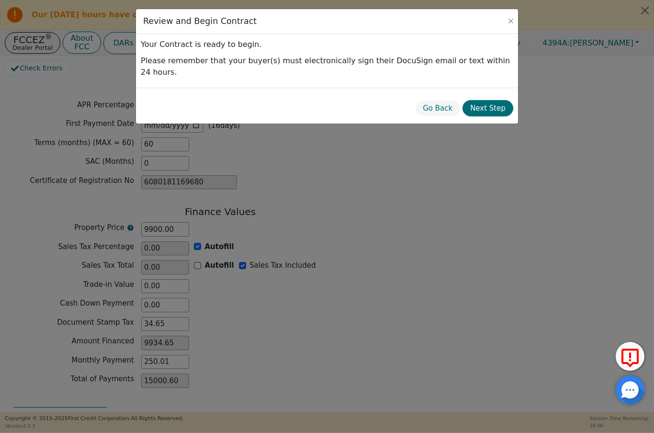
click at [494, 100] on button "Next Step" at bounding box center [487, 108] width 51 height 17
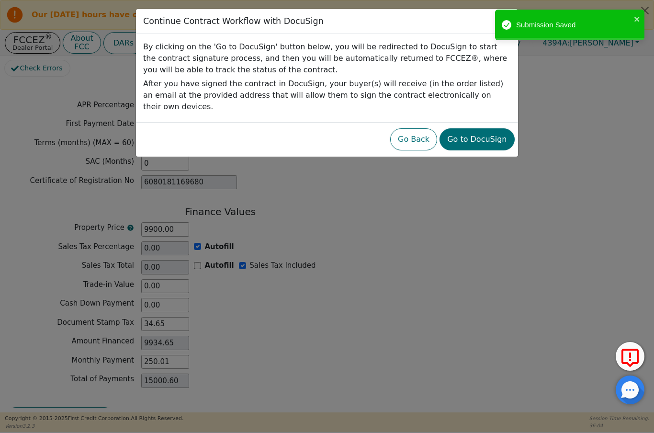
click at [490, 128] on button "Go to DocuSign" at bounding box center [476, 139] width 75 height 22
